Goal: Task Accomplishment & Management: Use online tool/utility

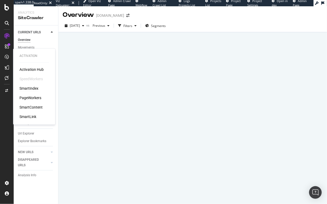
click at [36, 89] on div "SmartIndex" at bounding box center [28, 88] width 19 height 5
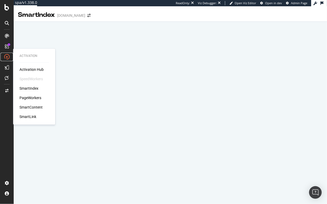
click at [7, 56] on icon at bounding box center [6, 56] width 5 height 5
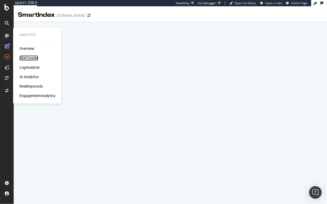
click at [27, 58] on div "SiteCrawler" at bounding box center [28, 57] width 19 height 5
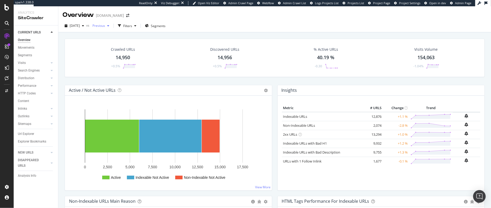
click at [105, 26] on span "Previous" at bounding box center [97, 25] width 15 height 4
click at [110, 63] on div "2025 Sep. 21st" at bounding box center [113, 64] width 27 height 5
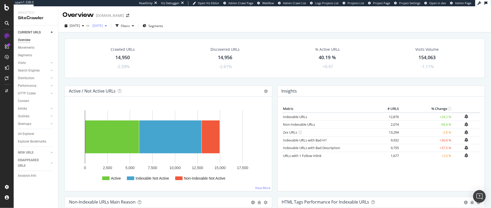
click at [103, 25] on span "2025 Sep. 21st" at bounding box center [96, 25] width 12 height 4
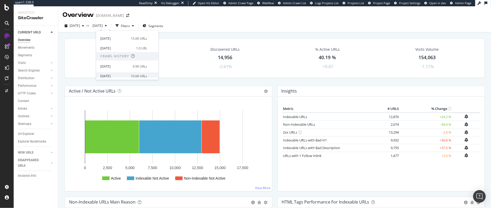
scroll to position [34, 0]
click at [110, 66] on div "[DATE]" at bounding box center [114, 67] width 29 height 5
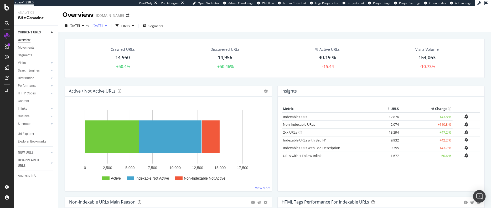
click at [103, 26] on span "[DATE]" at bounding box center [96, 25] width 12 height 4
click at [80, 27] on span "2025 Oct. 5th" at bounding box center [75, 25] width 10 height 4
click at [201, 89] on div "Active / Not Active URLs Chart (by Value) Chart (by Percentage) Table Expand Ex…" at bounding box center [168, 91] width 207 height 11
click at [80, 26] on span "2025 Oct. 5th" at bounding box center [75, 25] width 10 height 4
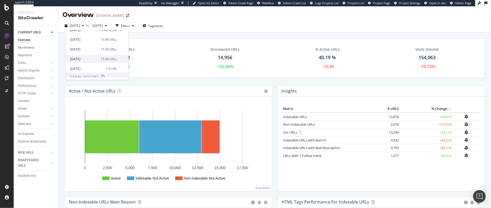
scroll to position [17, 0]
click at [84, 57] on div "2025 Sep. 12th" at bounding box center [83, 57] width 27 height 5
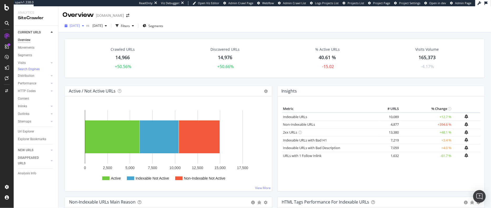
click at [80, 27] on span "2025 Sep. 12th" at bounding box center [75, 25] width 10 height 4
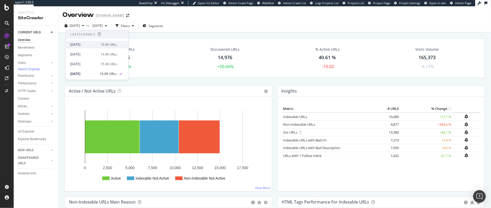
click at [79, 47] on div "2025 Oct. 5th" at bounding box center [83, 44] width 27 height 5
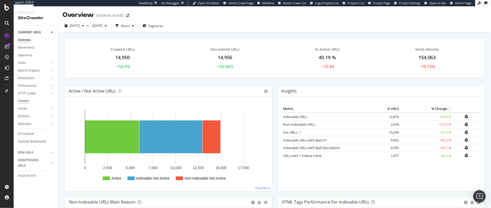
click at [27, 101] on div "Content" at bounding box center [23, 101] width 11 height 6
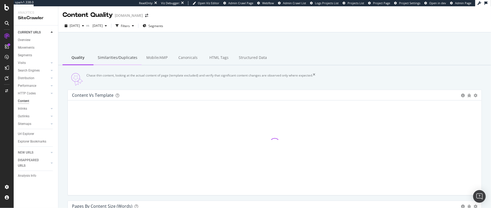
click at [118, 59] on div "Similarities/Duplicates" at bounding box center [118, 58] width 48 height 14
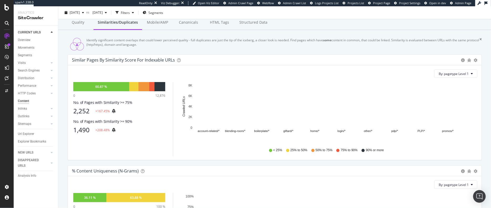
scroll to position [32, 0]
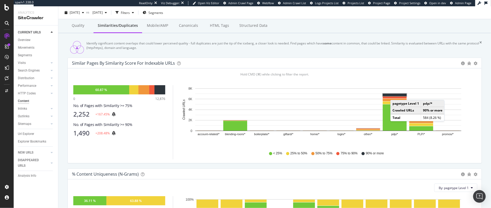
click at [326, 96] on rect "A chart." at bounding box center [395, 95] width 24 height 3
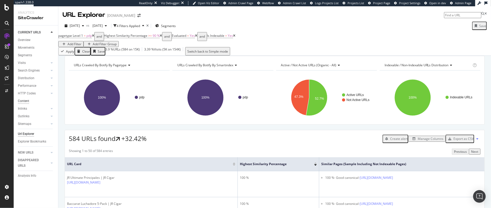
click at [25, 99] on div "Content" at bounding box center [23, 101] width 11 height 6
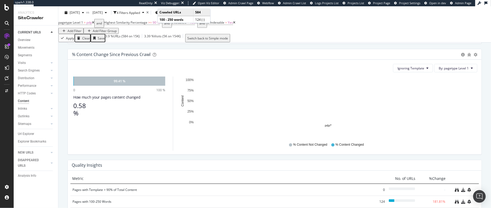
scroll to position [320, 0]
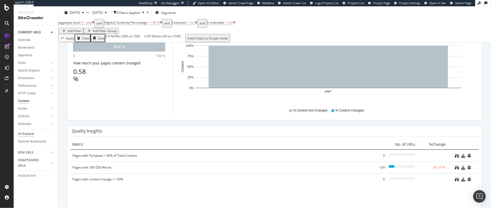
click at [31, 134] on div "Url Explorer" at bounding box center [26, 134] width 16 height 6
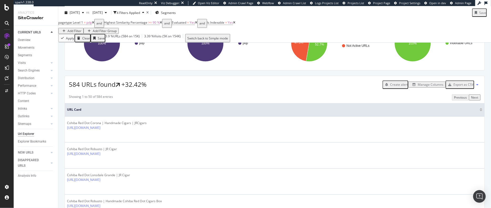
scroll to position [52, 0]
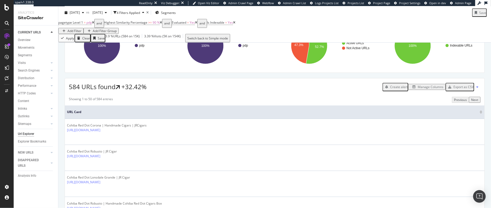
click at [326, 89] on div "Manage Columns" at bounding box center [431, 87] width 26 height 4
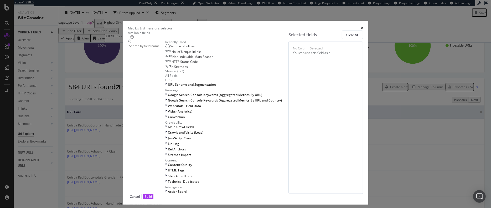
scroll to position [0, 0]
click at [162, 49] on input "modal" at bounding box center [146, 46] width 37 height 6
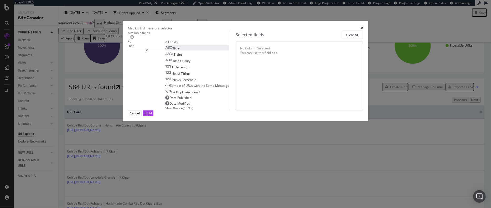
click at [168, 50] on div "Title" at bounding box center [172, 48] width 14 height 4
click at [195, 88] on div "Sample of URLs with the Same Metatags" at bounding box center [197, 85] width 64 height 4
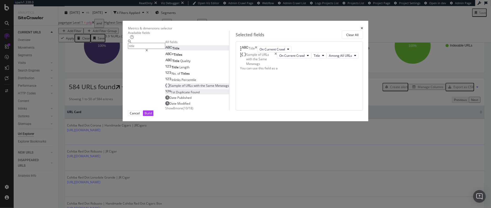
click at [176, 94] on span "Duplicate" at bounding box center [183, 92] width 15 height 4
click at [277, 75] on icon "times" at bounding box center [276, 70] width 2 height 9
drag, startPoint x: 156, startPoint y: 48, endPoint x: 140, endPoint y: 46, distance: 16.4
click at [140, 46] on div "title" at bounding box center [146, 46] width 37 height 12
drag, startPoint x: 153, startPoint y: 47, endPoint x: 142, endPoint y: 48, distance: 11.8
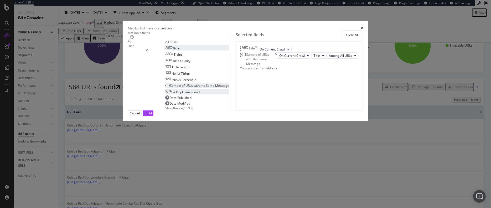
click at [142, 48] on div "title" at bounding box center [146, 46] width 37 height 12
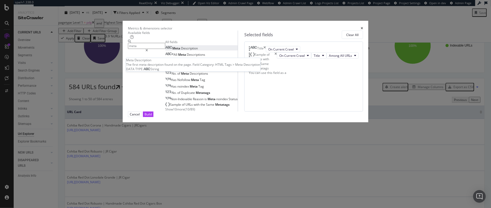
type input "meta"
click at [181, 50] on span "Description" at bounding box center [189, 48] width 17 height 4
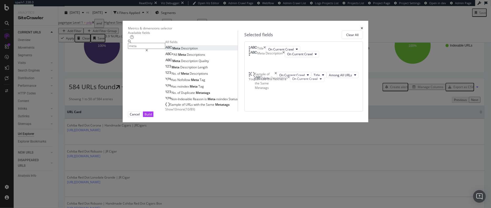
drag, startPoint x: 310, startPoint y: 90, endPoint x: 308, endPoint y: 78, distance: 12.5
click at [308, 78] on body "spa/v1.338.0 ReadOnly: Viz Debugger: Open Viz Editor Admin Crawl Page Webflow A…" at bounding box center [245, 104] width 491 height 208
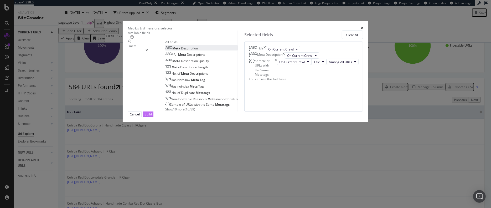
click at [152, 116] on div "Build" at bounding box center [148, 114] width 7 height 4
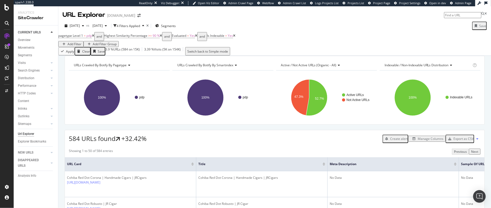
click at [326, 141] on div "Manage Columns" at bounding box center [431, 138] width 26 height 4
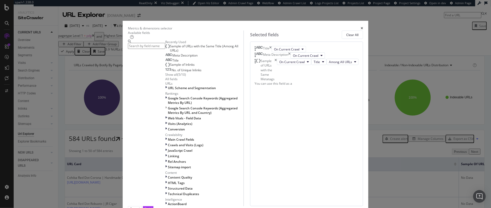
click at [165, 81] on div "All fields" at bounding box center [204, 79] width 78 height 4
click at [165, 105] on div "modal" at bounding box center [166, 100] width 3 height 9
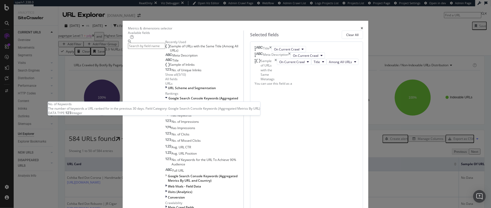
click at [172, 111] on span "No. of Keywords" at bounding box center [184, 109] width 24 height 4
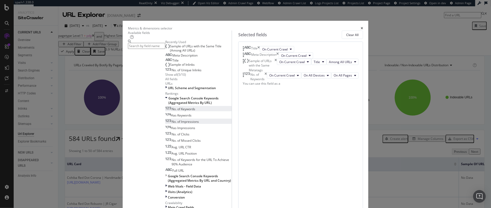
click at [172, 124] on span "No. of Impressions" at bounding box center [185, 121] width 27 height 4
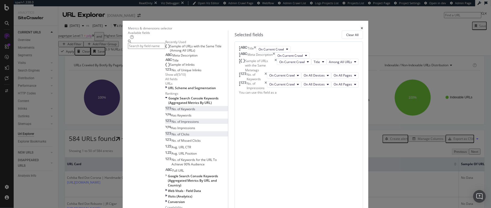
click at [172, 136] on span "No. of Clicks" at bounding box center [181, 134] width 18 height 4
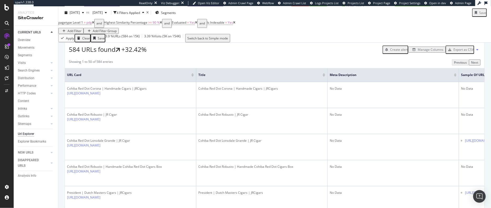
click at [326, 52] on div "Export as CSV" at bounding box center [463, 49] width 20 height 4
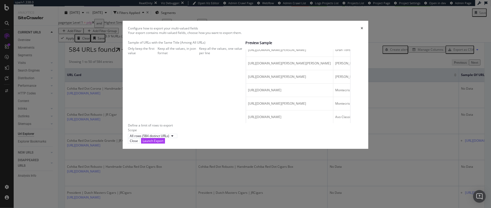
scroll to position [694, 0]
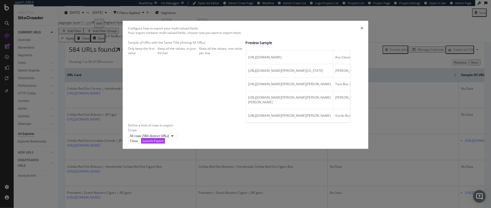
click at [206, 55] on div "Keep all the values, one value per line" at bounding box center [222, 50] width 46 height 9
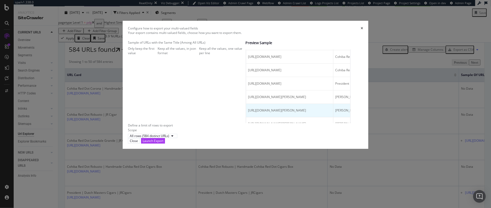
scroll to position [176, 0]
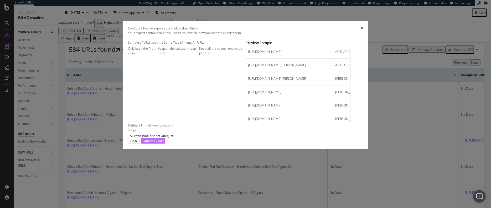
click at [163, 143] on div "Launch Export" at bounding box center [153, 140] width 21 height 4
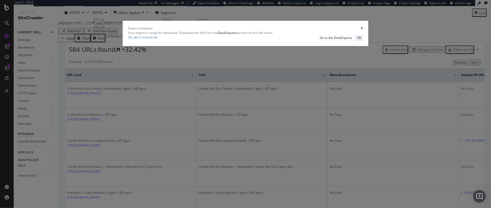
click at [326, 40] on div "OK" at bounding box center [359, 37] width 4 height 4
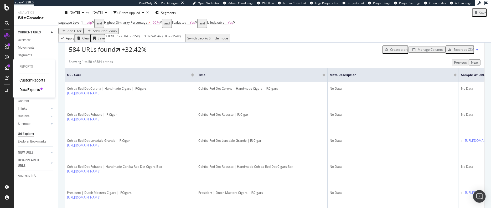
click at [26, 92] on div "Reports CustomReports DataExports" at bounding box center [34, 78] width 38 height 36
click at [28, 90] on div "DataExports" at bounding box center [29, 89] width 20 height 5
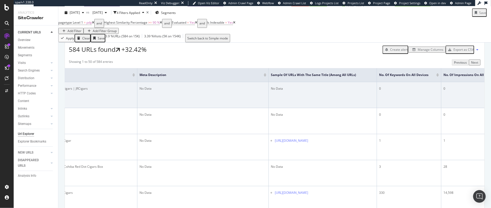
scroll to position [0, 199]
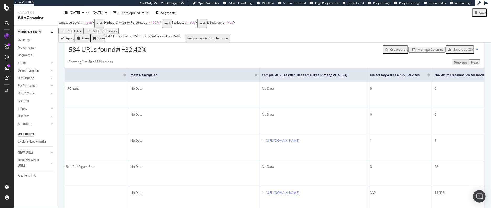
click at [326, 52] on div "Manage Columns" at bounding box center [431, 49] width 26 height 4
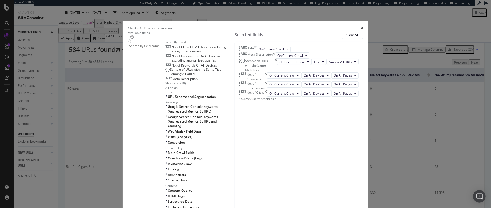
click at [277, 72] on icon "times" at bounding box center [276, 65] width 2 height 13
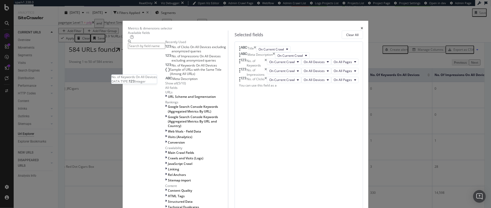
drag, startPoint x: 349, startPoint y: 190, endPoint x: 176, endPoint y: 72, distance: 210.2
click at [176, 72] on div "Metrics & dimensions selector Available fields Recently Used No. of Clicks On A…" at bounding box center [246, 125] width 246 height 209
click at [156, 46] on input "modal" at bounding box center [146, 46] width 37 height 6
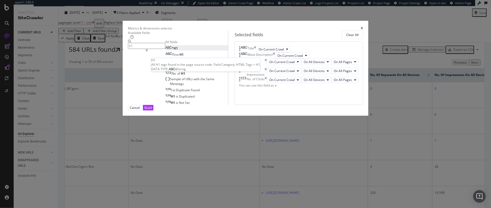
type input "h1"
click at [165, 50] on div "H1" at bounding box center [171, 48] width 13 height 4
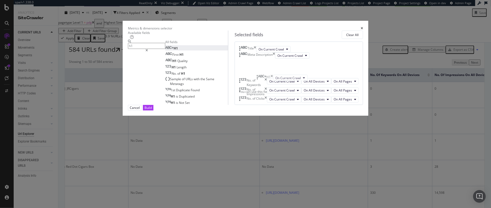
drag, startPoint x: 310, startPoint y: 168, endPoint x: 311, endPoint y: 84, distance: 83.8
click at [311, 84] on body "spa/v1.338.0 ReadOnly: Viz Debugger: Open Viz Editor Admin Crawl Page Webflow A…" at bounding box center [245, 104] width 491 height 208
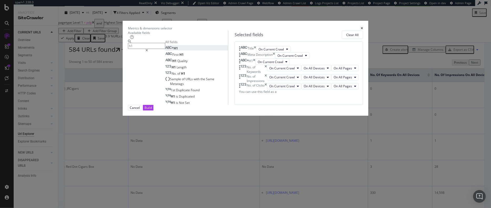
scroll to position [1, 0]
click at [153, 110] on button "Build" at bounding box center [148, 108] width 11 height 6
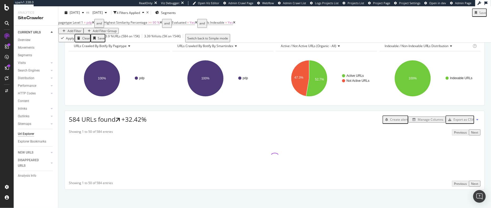
scroll to position [27, 0]
click at [162, 24] on icon at bounding box center [161, 22] width 2 height 3
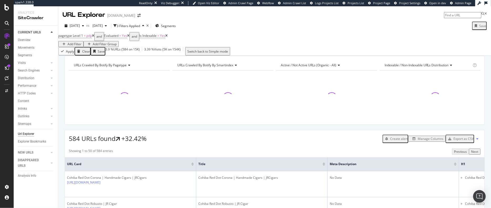
click at [130, 37] on icon at bounding box center [128, 35] width 2 height 3
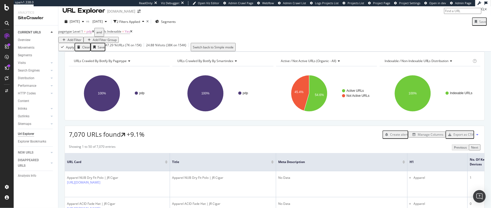
scroll to position [5, 0]
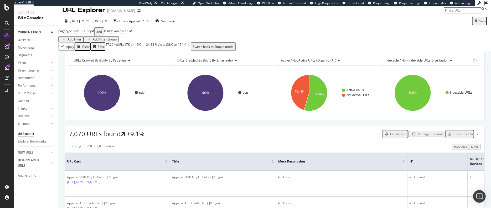
click at [326, 136] on div "Manage Columns" at bounding box center [431, 134] width 26 height 4
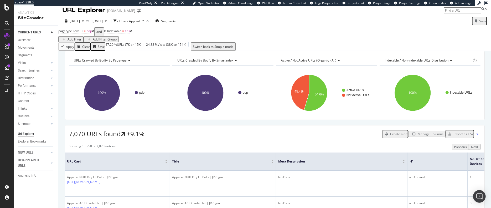
click at [326, 136] on div "Export as CSV" at bounding box center [463, 134] width 20 height 4
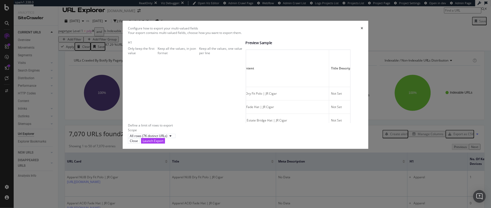
scroll to position [0, 110]
click at [163, 143] on div "Launch Export" at bounding box center [153, 140] width 21 height 4
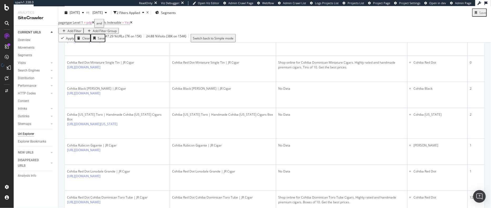
scroll to position [510, 0]
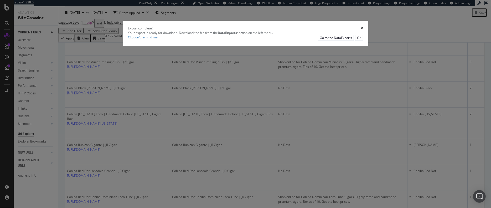
click at [326, 30] on icon "times" at bounding box center [362, 28] width 2 height 3
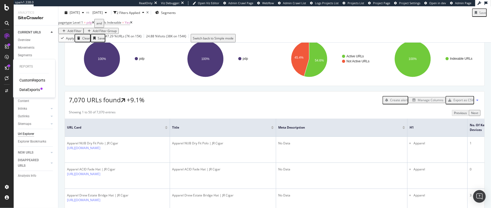
click at [38, 88] on div "DataExports" at bounding box center [29, 89] width 20 height 5
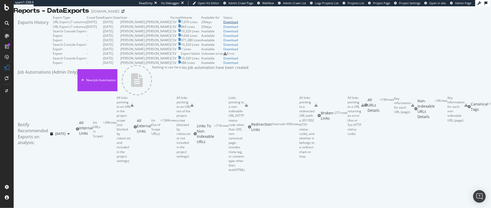
click at [238, 24] on div "Download" at bounding box center [230, 22] width 15 height 4
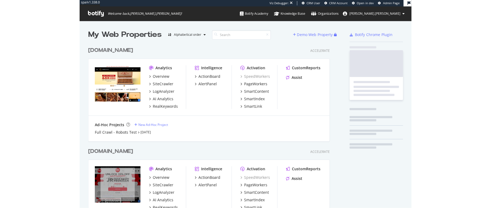
scroll to position [189, 239]
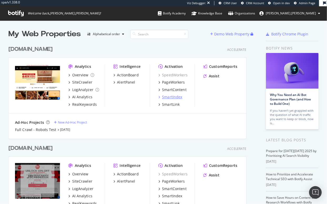
click at [176, 96] on div "SmartIndex" at bounding box center [172, 97] width 20 height 5
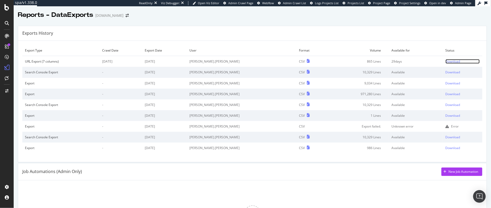
click at [446, 61] on div "Download" at bounding box center [453, 61] width 15 height 4
